Goal: Task Accomplishment & Management: Complete application form

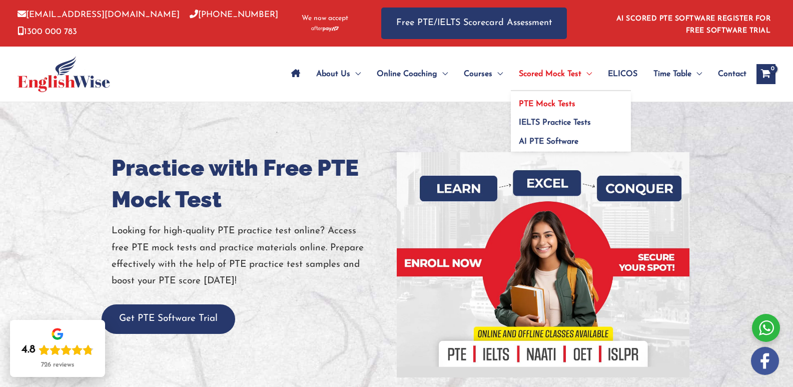
click at [550, 101] on span "PTE Mock Tests" at bounding box center [547, 104] width 57 height 8
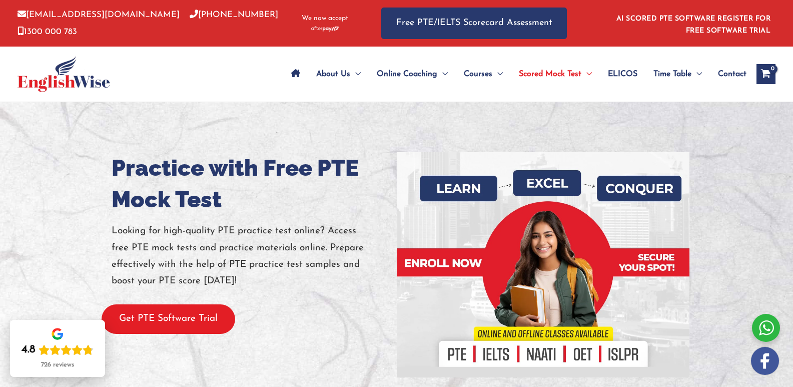
click at [164, 312] on button "Get PTE Software Trial" at bounding box center [169, 319] width 134 height 30
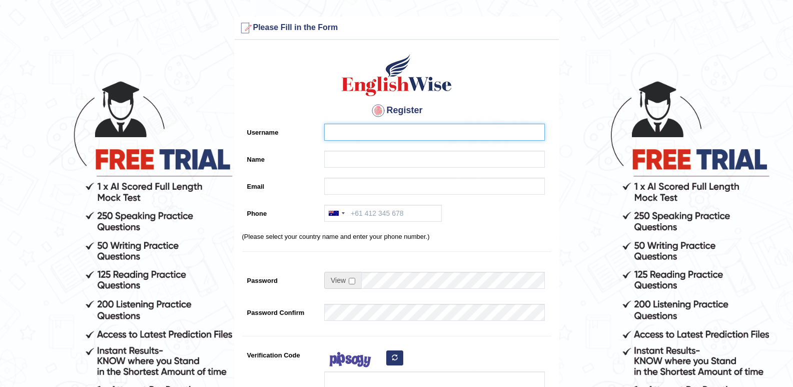
click at [372, 130] on input "Username" at bounding box center [434, 132] width 221 height 17
type input "javeria"
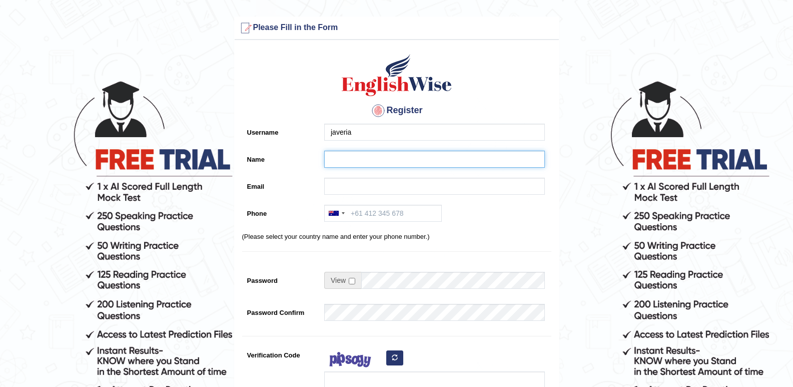
click at [353, 162] on input "Name" at bounding box center [434, 159] width 221 height 17
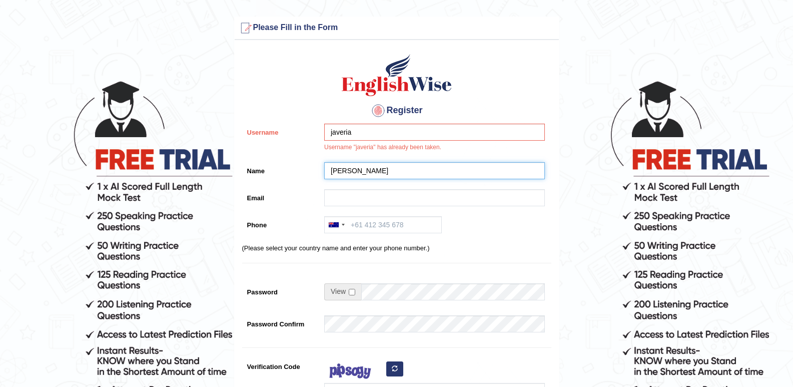
type input "[PERSON_NAME]"
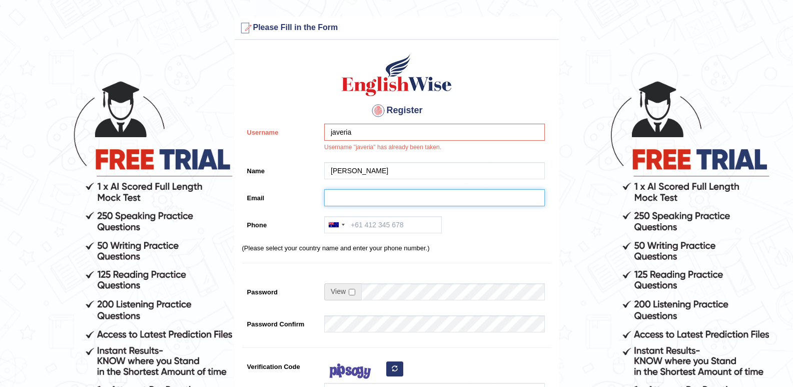
click at [333, 204] on input "Email" at bounding box center [434, 197] width 221 height 17
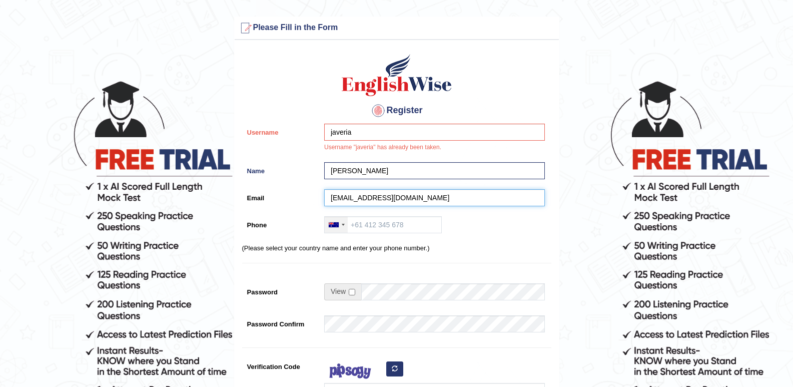
type input "javeriarham4@gmail.com"
click at [339, 224] on div at bounding box center [336, 225] width 23 height 16
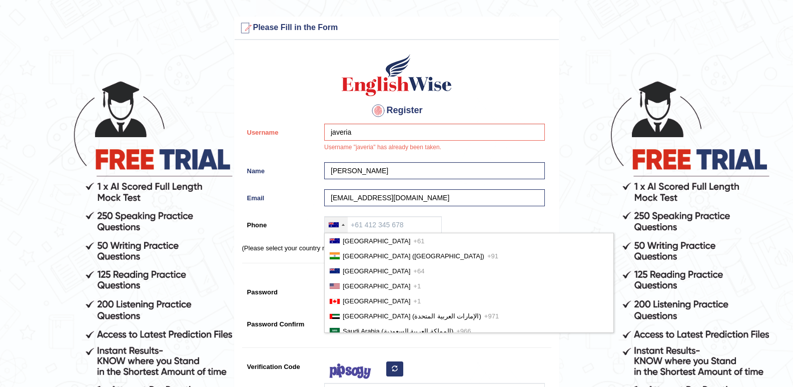
scroll to position [2529, 0]
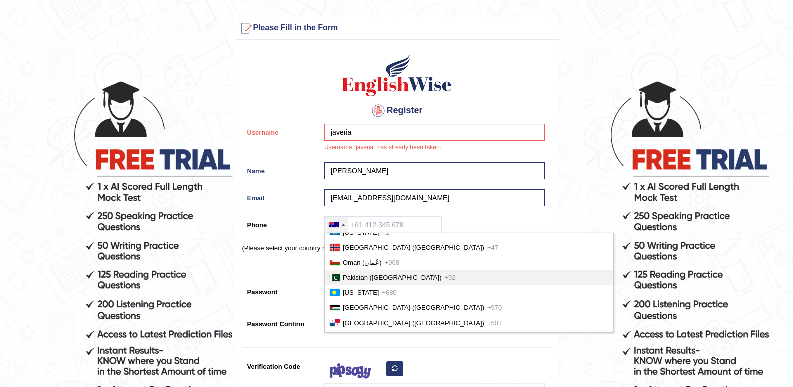
click at [354, 285] on li "Pakistan (‫پاکستان‬‎) +92" at bounding box center [469, 277] width 289 height 15
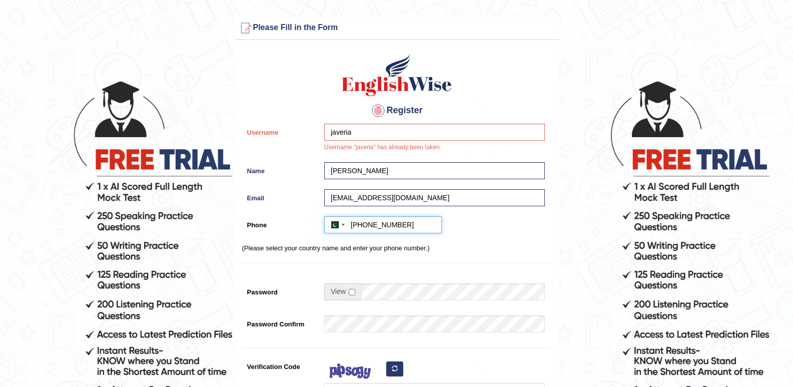
type input "+923162041294"
click at [351, 293] on input "checkbox" at bounding box center [352, 292] width 7 height 7
checkbox input "true"
click at [379, 290] on input "Password" at bounding box center [453, 291] width 184 height 17
type input "hammadashfaq"
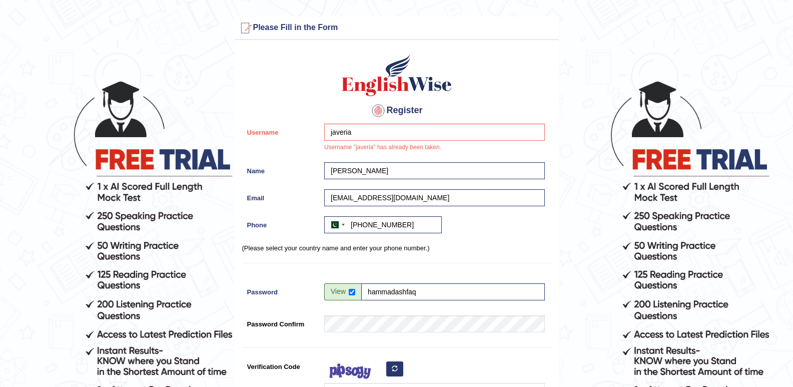
click at [358, 340] on div "Register Username javeria Username "javeria" has already been taken. Name javer…" at bounding box center [397, 259] width 324 height 429
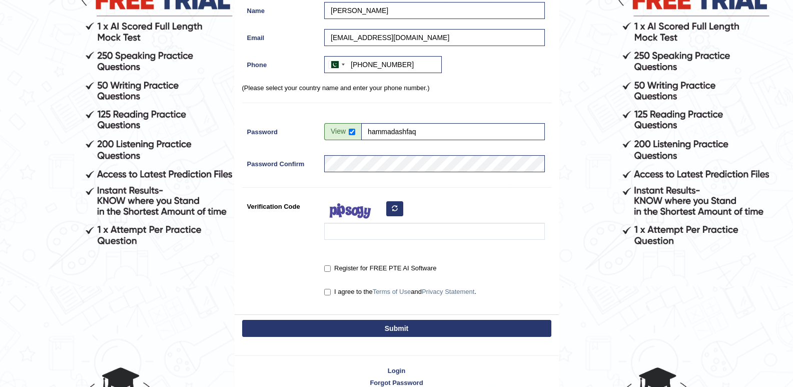
scroll to position [180, 0]
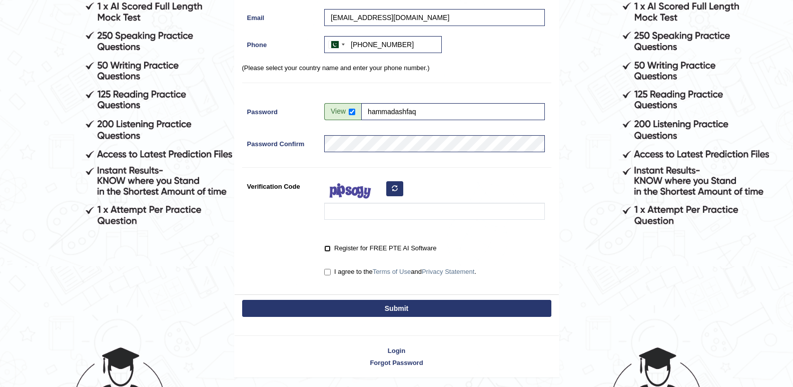
click at [329, 249] on input "Register for FREE PTE AI Software" at bounding box center [327, 248] width 7 height 7
checkbox input "true"
click at [328, 271] on input "I agree to the Terms of Use and Privacy Statement ." at bounding box center [327, 272] width 7 height 7
checkbox input "true"
click at [336, 303] on button "Submit" at bounding box center [396, 308] width 309 height 17
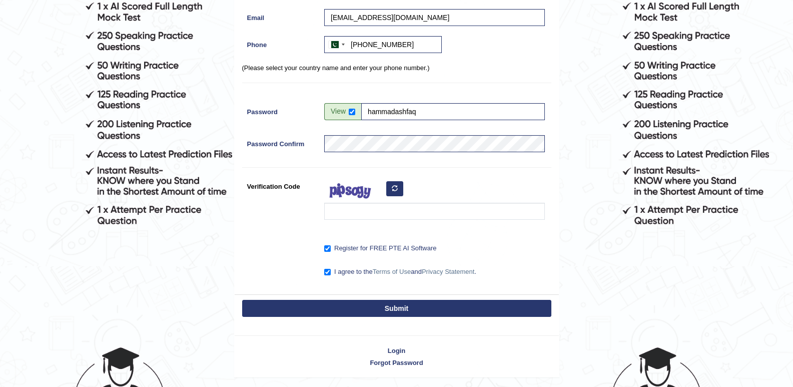
scroll to position [153, 0]
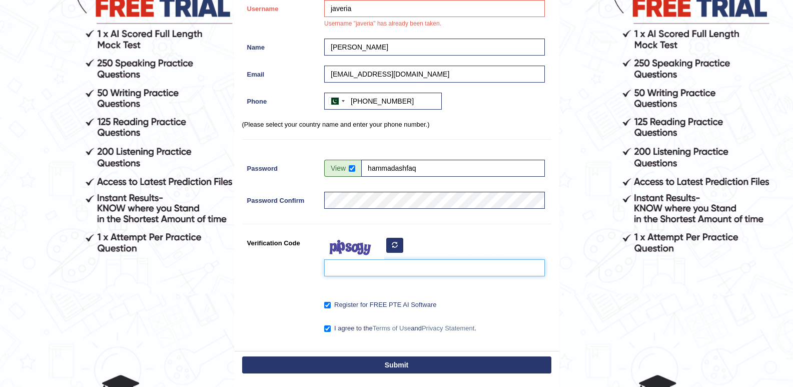
click at [349, 269] on input "Verification Code" at bounding box center [434, 267] width 221 height 17
click at [315, 363] on button "Submit" at bounding box center [396, 364] width 309 height 17
click at [394, 368] on button "Submit" at bounding box center [396, 364] width 309 height 17
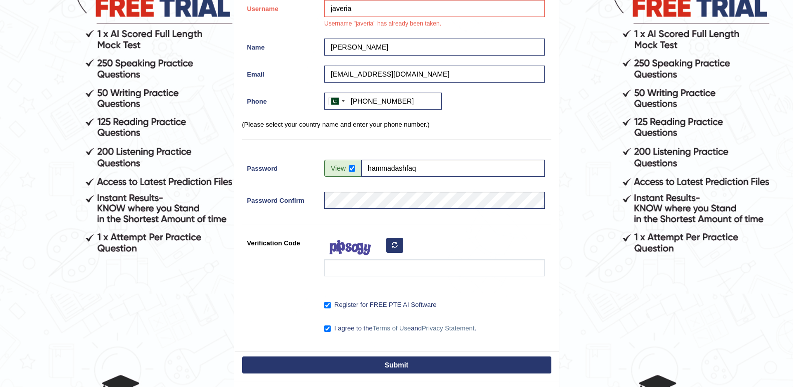
click at [394, 368] on button "Submit" at bounding box center [396, 364] width 309 height 17
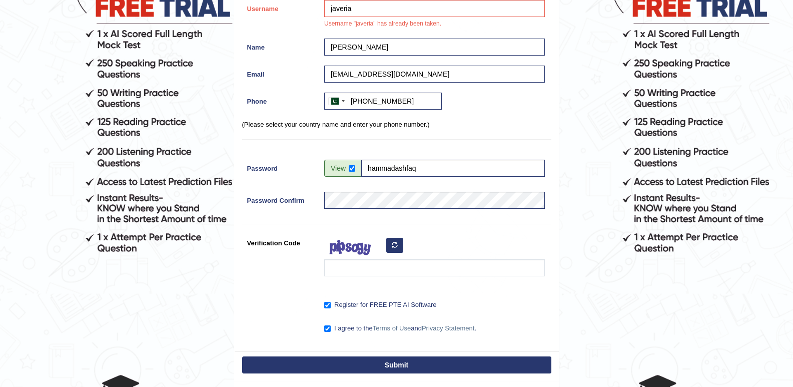
click at [394, 368] on button "Submit" at bounding box center [396, 364] width 309 height 17
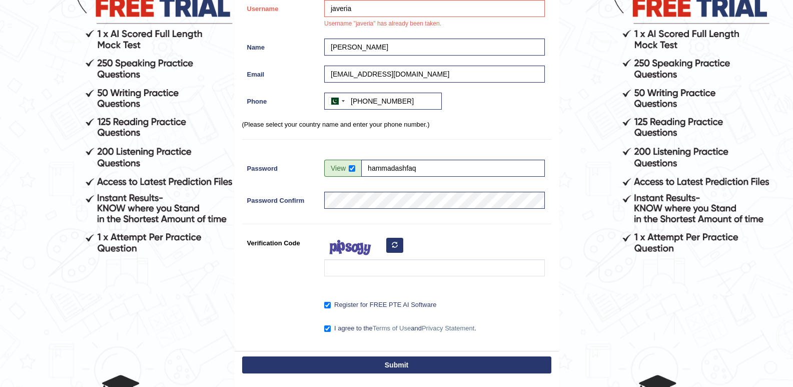
click at [394, 242] on icon "button" at bounding box center [395, 245] width 6 height 6
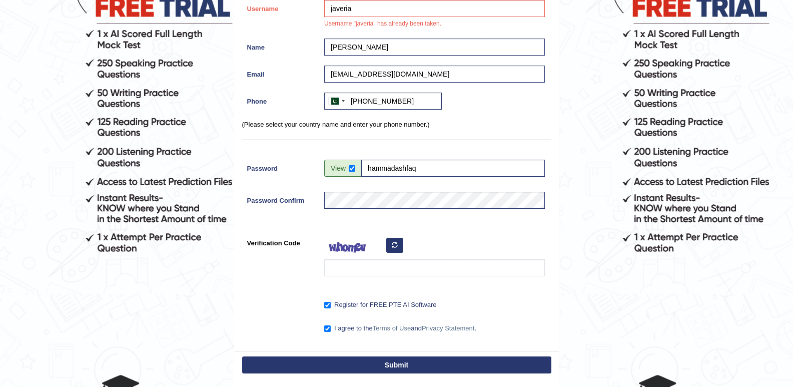
click at [394, 242] on icon "button" at bounding box center [395, 245] width 6 height 6
click at [371, 267] on input "Verification Code" at bounding box center [434, 267] width 221 height 17
type input "wefevuf"
click at [363, 366] on button "Submit" at bounding box center [396, 364] width 309 height 17
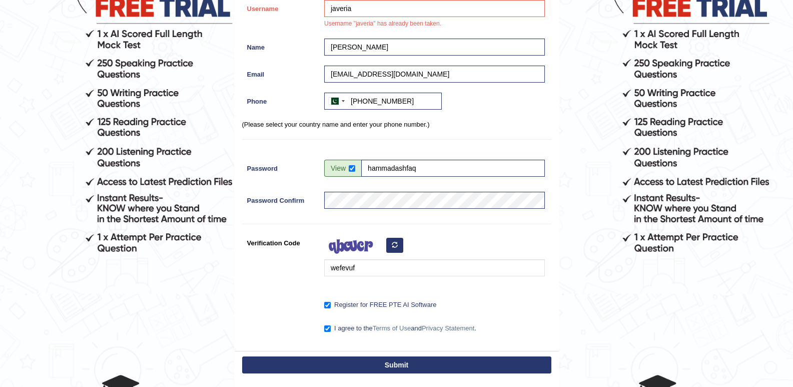
click at [363, 366] on button "Submit" at bounding box center [396, 364] width 309 height 17
click at [389, 361] on button "Submit" at bounding box center [396, 364] width 309 height 17
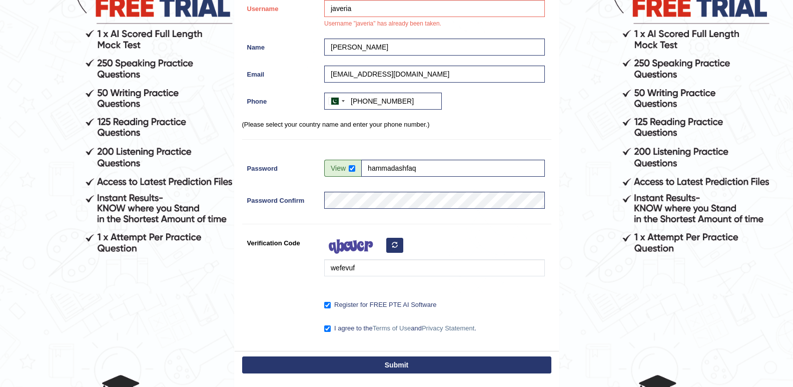
click at [389, 361] on button "Submit" at bounding box center [396, 364] width 309 height 17
click at [355, 10] on input "javeria" at bounding box center [434, 8] width 221 height 17
type input "j"
click at [369, 365] on button "Submit" at bounding box center [396, 364] width 309 height 17
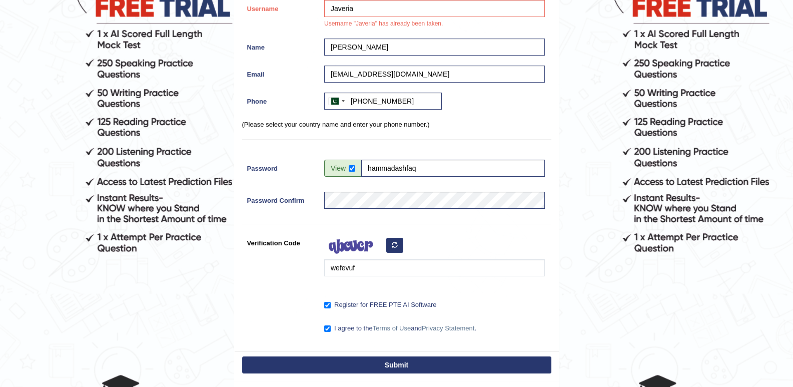
click at [369, 365] on button "Submit" at bounding box center [396, 364] width 309 height 17
click at [359, 6] on input "Javeria" at bounding box center [434, 8] width 221 height 17
type input "J"
click at [364, 363] on button "Submit" at bounding box center [396, 364] width 309 height 17
click at [362, 5] on input "hammad" at bounding box center [434, 8] width 221 height 17
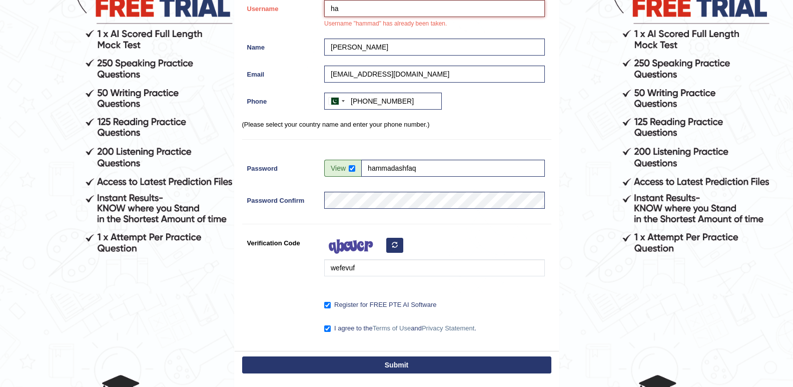
type input "h"
click at [359, 366] on button "Submit" at bounding box center [396, 364] width 309 height 17
click at [335, 8] on input "Arham mehmood" at bounding box center [434, 8] width 221 height 17
click at [371, 364] on button "Submit" at bounding box center [396, 364] width 309 height 17
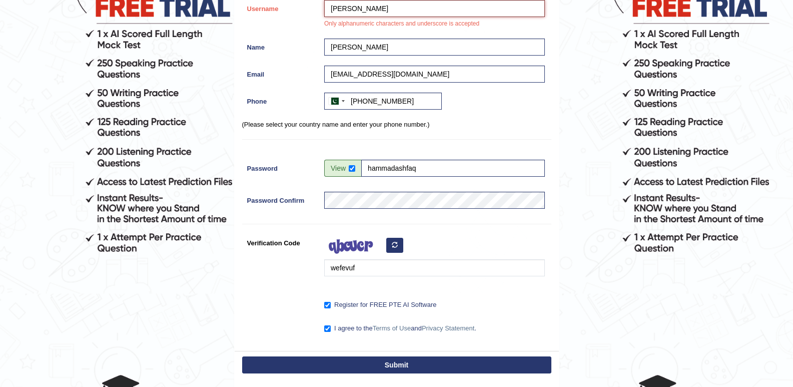
click at [386, 4] on input "arham mehmood" at bounding box center [434, 8] width 221 height 17
type input "a"
type input "arham"
click at [369, 367] on button "Submit" at bounding box center [396, 364] width 309 height 17
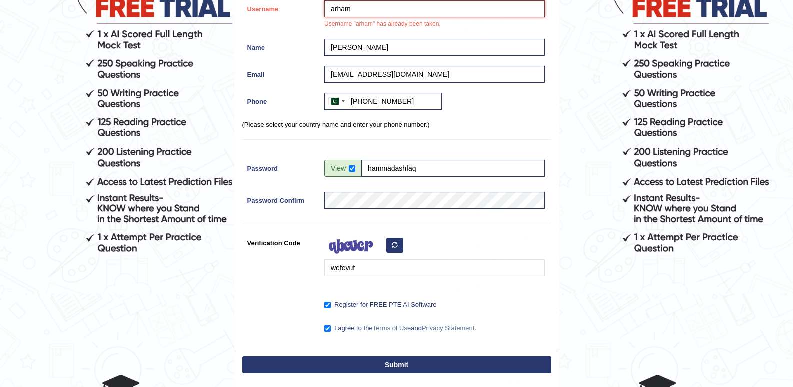
click at [351, 7] on input "arham" at bounding box center [434, 8] width 221 height 17
type input "a"
type input "bushra"
click at [343, 367] on button "Submit" at bounding box center [396, 364] width 309 height 17
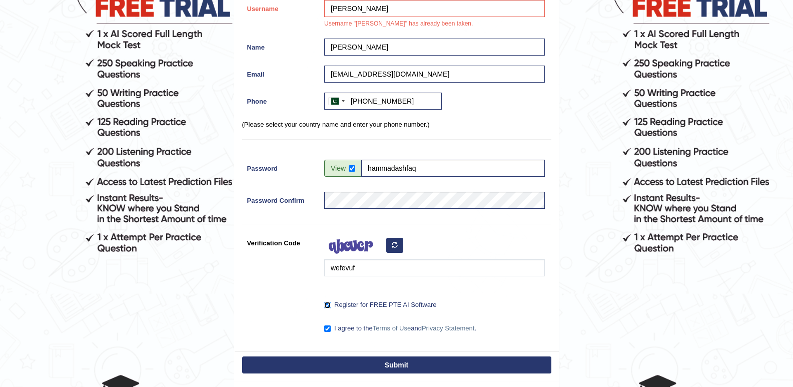
click at [328, 306] on input "Register for FREE PTE AI Software" at bounding box center [327, 305] width 7 height 7
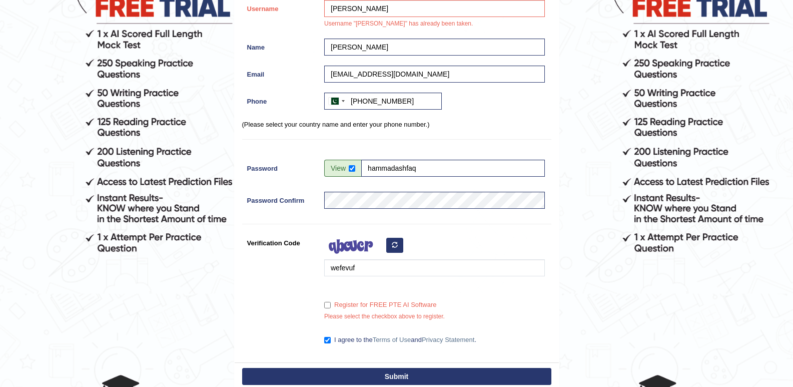
click at [343, 374] on button "Submit" at bounding box center [396, 376] width 309 height 17
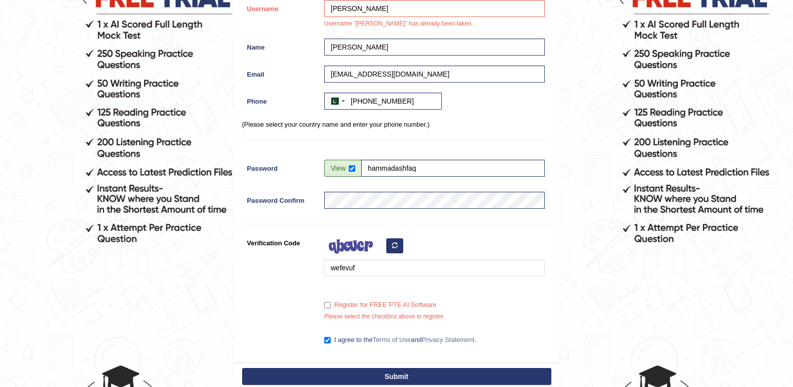
click at [343, 374] on button "Submit" at bounding box center [396, 376] width 309 height 17
click at [328, 305] on input "Register for FREE PTE AI Software" at bounding box center [327, 305] width 7 height 7
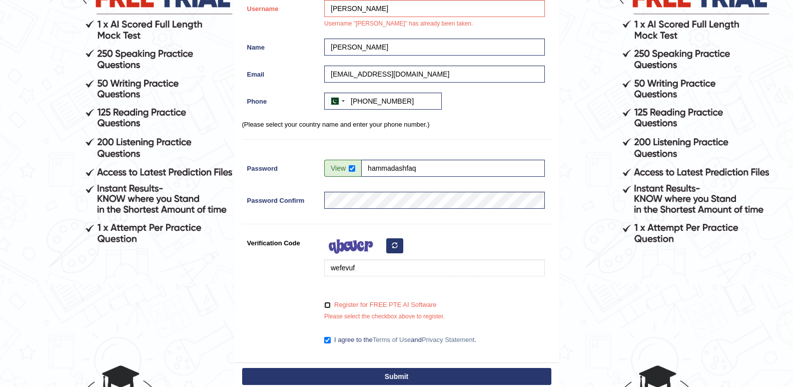
checkbox input "true"
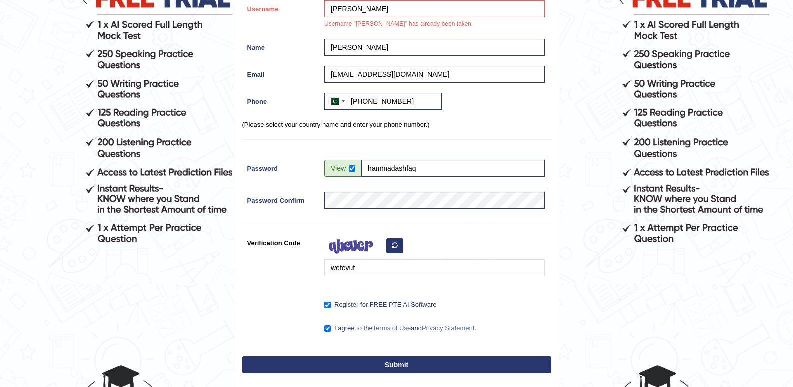
click at [562, 327] on form "Please fix the following errors: Username "bushra" has already been taken. Plea…" at bounding box center [397, 143] width 790 height 579
click at [570, 311] on form "Please fix the following errors: Username "bushra" has already been taken. Plea…" at bounding box center [397, 143] width 790 height 579
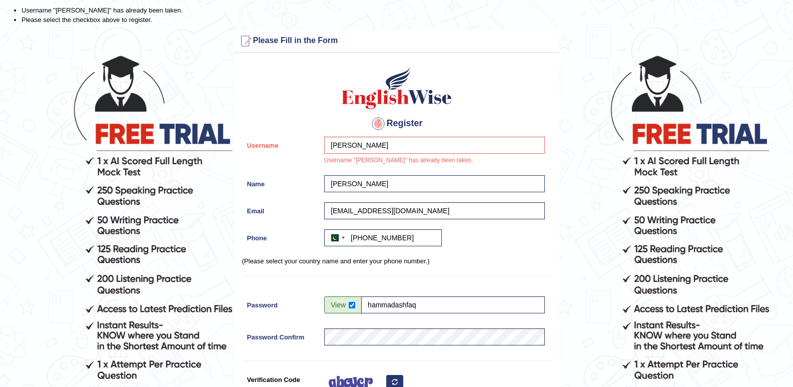
scroll to position [0, 0]
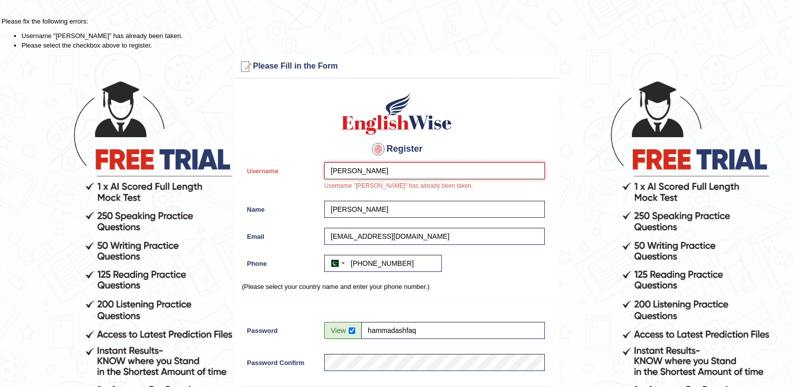
click at [385, 170] on input "bushra" at bounding box center [434, 170] width 221 height 17
type input "b"
click at [577, 229] on form "Please fix the following errors: Username "bushra" has already been taken. Plea…" at bounding box center [397, 306] width 790 height 579
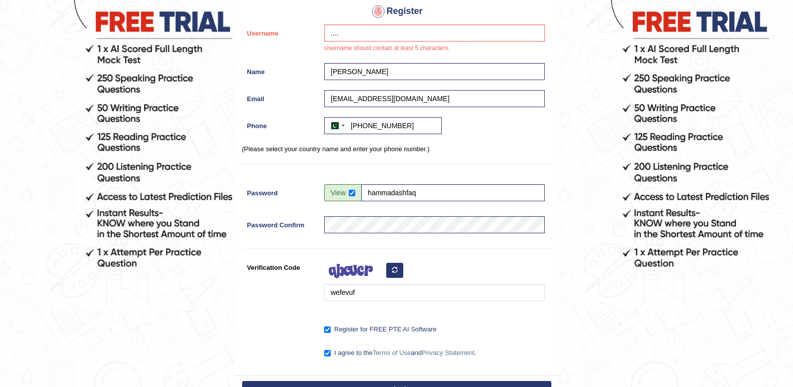
scroll to position [250, 0]
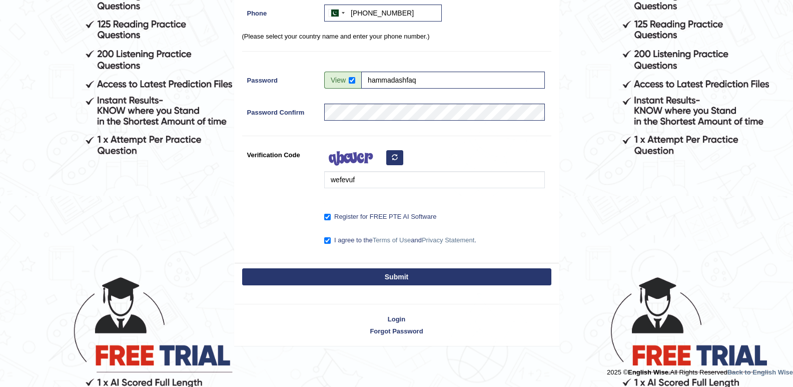
click at [464, 273] on button "Submit" at bounding box center [396, 276] width 309 height 17
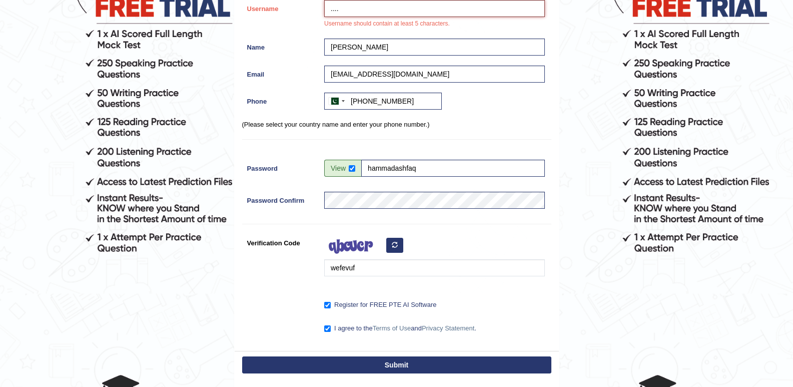
click at [369, 4] on input "...." at bounding box center [434, 8] width 221 height 17
click at [298, 363] on button "Submit" at bounding box center [396, 364] width 309 height 17
click at [364, 11] on input ".........." at bounding box center [434, 8] width 221 height 17
type input "."
type input "affaq"
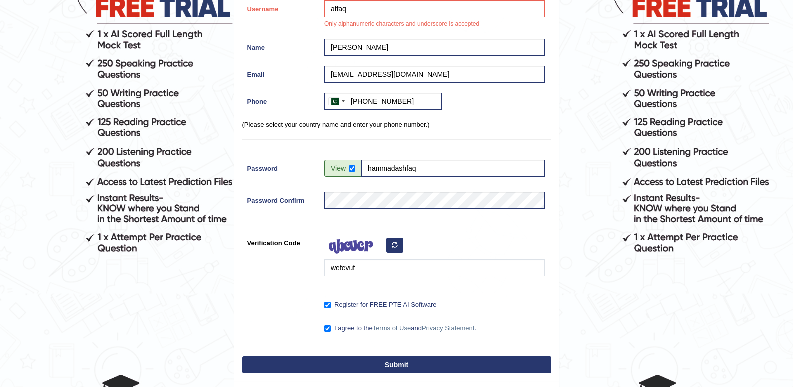
click at [336, 362] on button "Submit" at bounding box center [396, 364] width 309 height 17
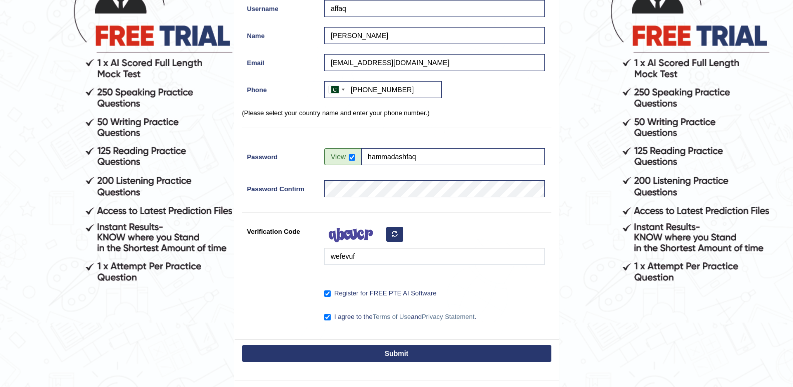
click at [348, 355] on button "Submit" at bounding box center [396, 353] width 309 height 17
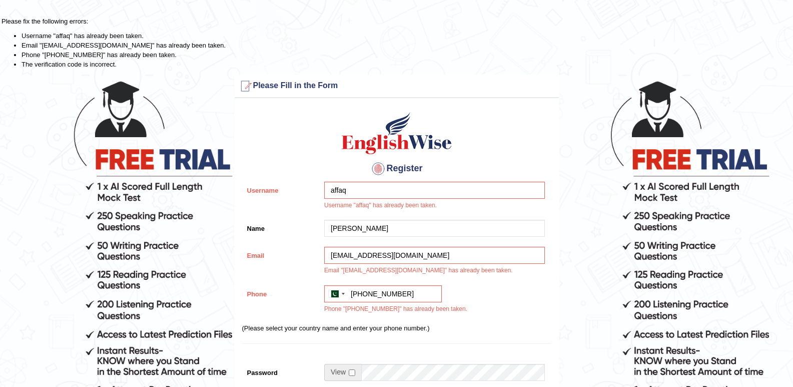
click at [349, 63] on li "The verification code is incorrect." at bounding box center [407, 65] width 770 height 10
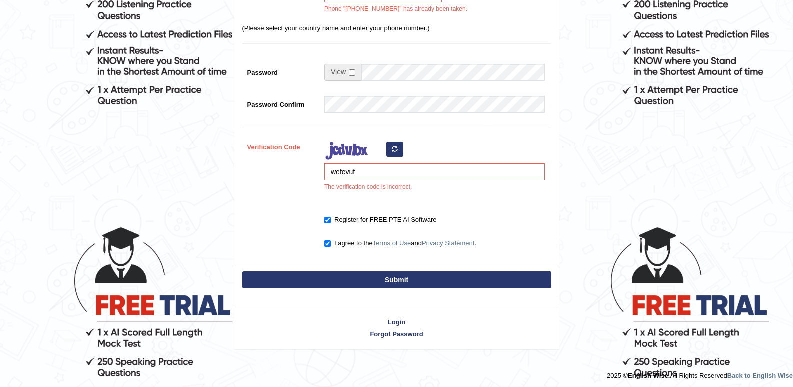
scroll to position [303, 0]
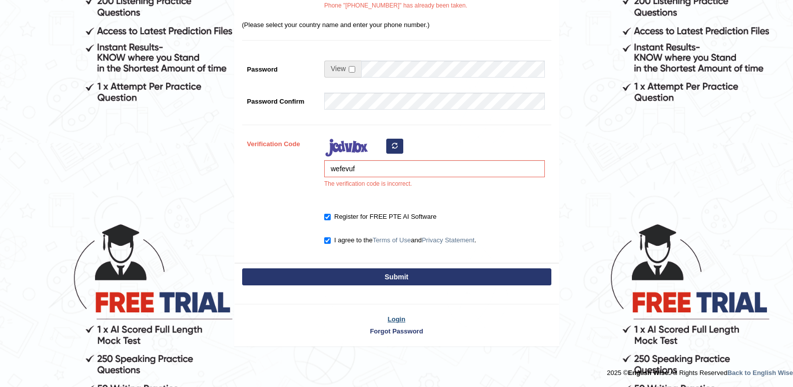
click at [399, 318] on link "Login" at bounding box center [397, 319] width 324 height 10
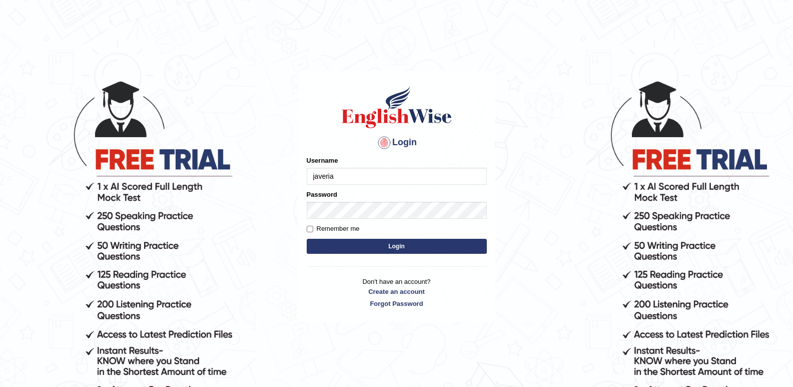
type input "javeria"
click at [311, 229] on input "Remember me" at bounding box center [310, 229] width 7 height 7
checkbox input "true"
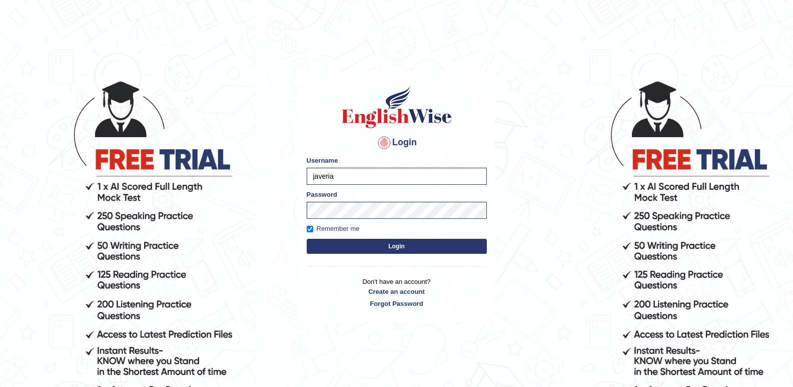
click at [349, 244] on button "Login" at bounding box center [397, 246] width 180 height 15
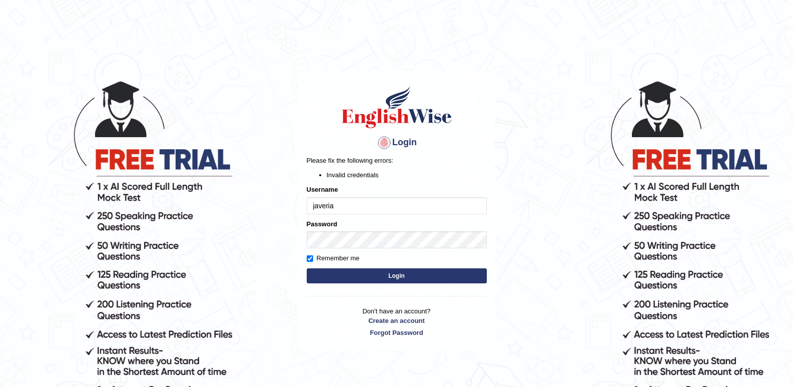
click at [339, 204] on input "javeria" at bounding box center [397, 205] width 180 height 17
type input "j"
type input "[EMAIL_ADDRESS][DOMAIN_NAME]"
click at [322, 274] on button "Login" at bounding box center [397, 275] width 180 height 15
click at [402, 209] on input "[EMAIL_ADDRESS][DOMAIN_NAME]" at bounding box center [397, 205] width 180 height 17
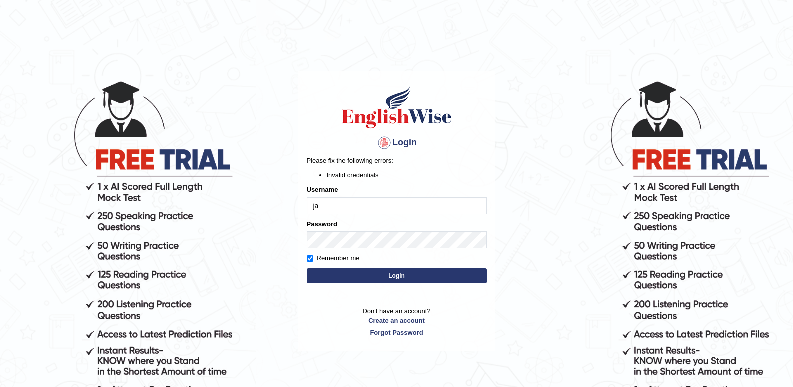
type input "j"
type input "Javeria"
click at [370, 277] on button "Login" at bounding box center [397, 275] width 180 height 15
click at [349, 204] on input "Javeria" at bounding box center [397, 205] width 180 height 17
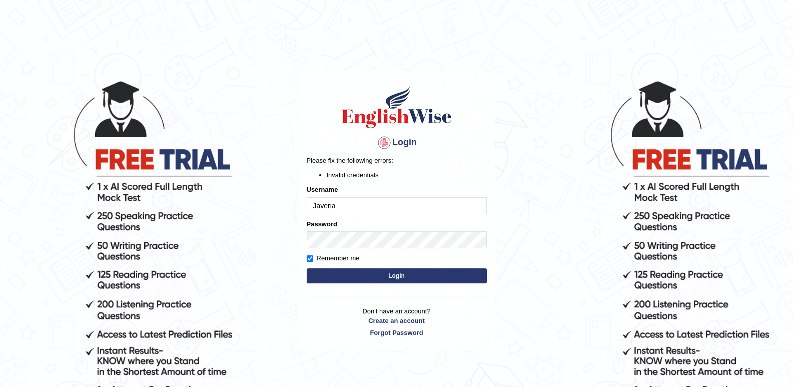
click at [356, 163] on p "Please fix the following errors:" at bounding box center [397, 161] width 180 height 10
click at [357, 174] on li "Invalid credentials" at bounding box center [407, 175] width 160 height 10
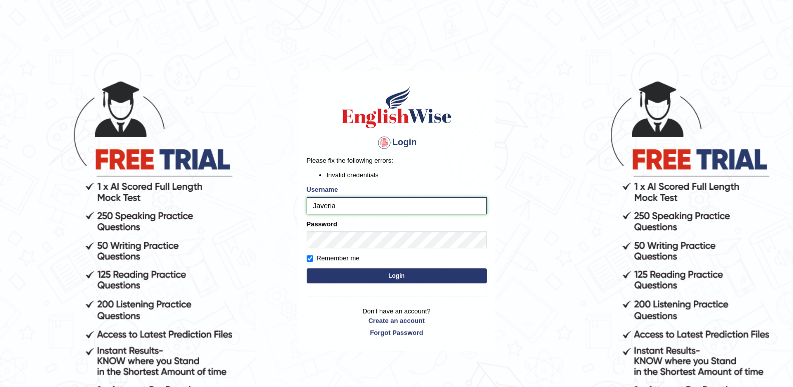
click at [338, 206] on input "Javeria" at bounding box center [397, 205] width 180 height 17
type input "J"
type input "arham"
click at [325, 277] on button "Login" at bounding box center [397, 275] width 180 height 15
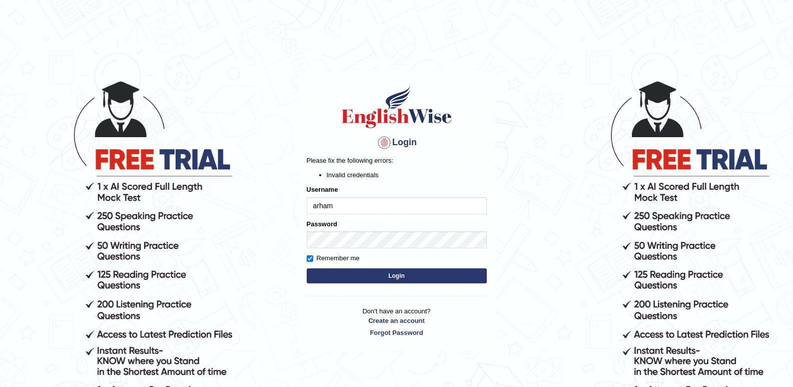
click at [383, 140] on div at bounding box center [384, 143] width 16 height 16
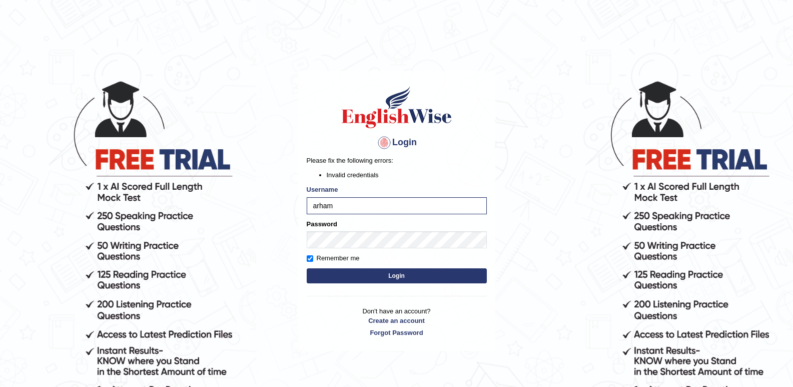
click at [383, 140] on div at bounding box center [384, 143] width 16 height 16
click at [341, 212] on input "arham" at bounding box center [397, 205] width 180 height 17
type input "a"
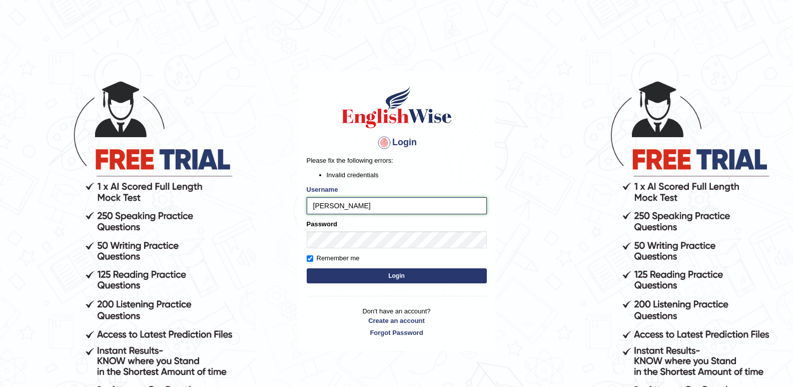
type input "javeria ashfaq"
click at [331, 270] on button "Login" at bounding box center [397, 275] width 180 height 15
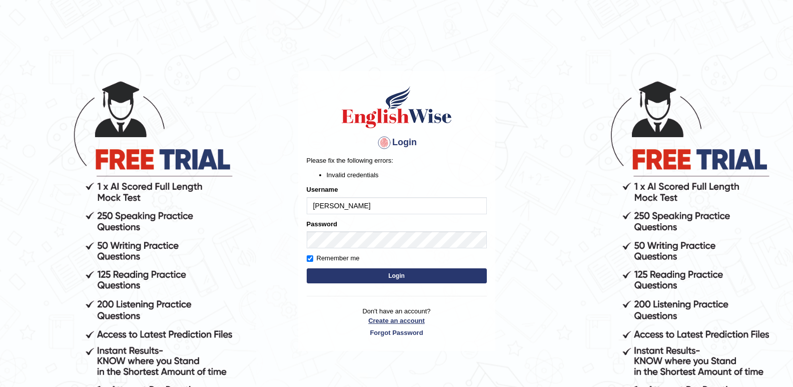
click at [388, 321] on link "Create an account" at bounding box center [397, 321] width 180 height 10
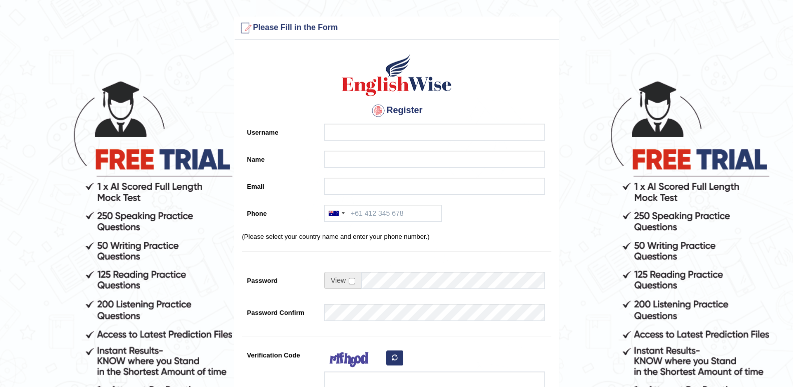
click at [209, 68] on form "Please fix the following errors: Please Fill in the Form Register Username Name…" at bounding box center [397, 281] width 790 height 529
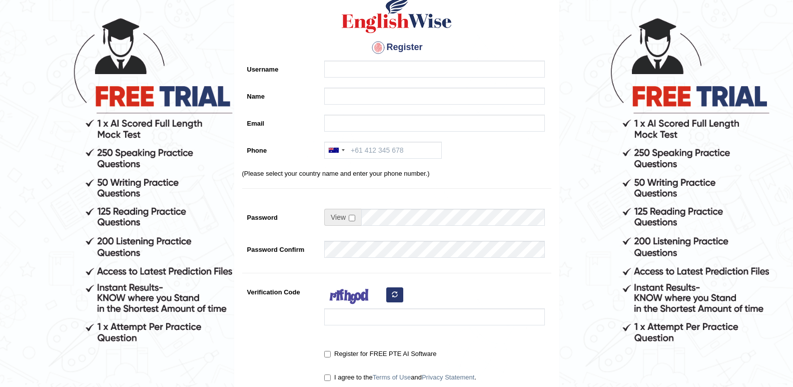
scroll to position [200, 0]
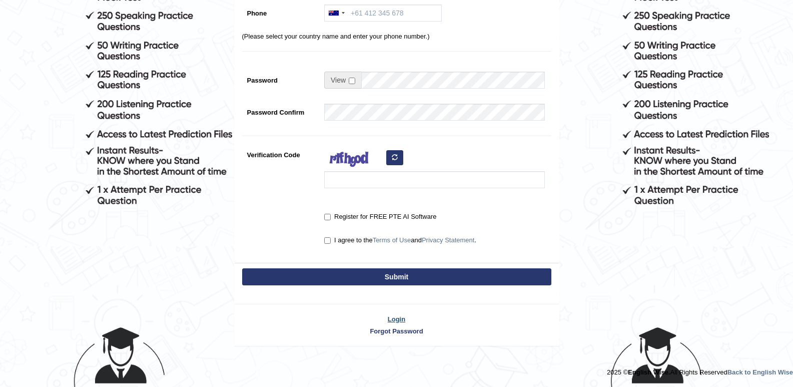
click at [400, 319] on link "Login" at bounding box center [397, 319] width 324 height 10
